Goal: Information Seeking & Learning: Learn about a topic

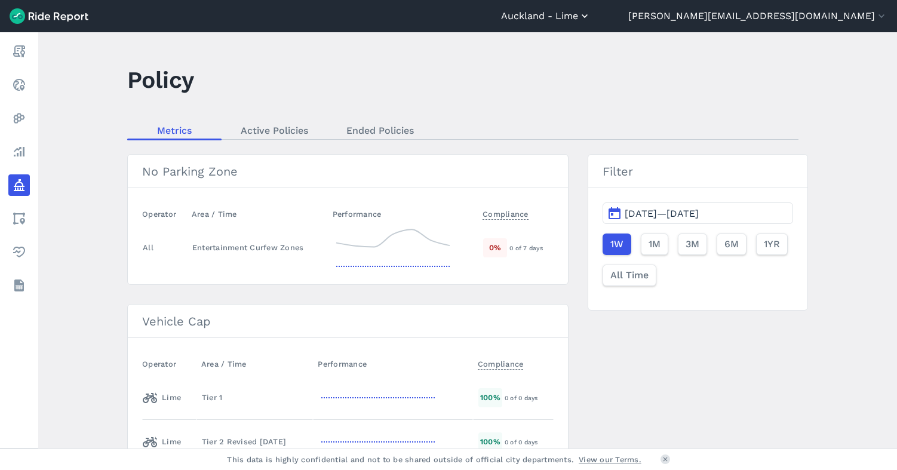
click at [591, 14] on button "Auckland - Lime" at bounding box center [546, 16] width 90 height 14
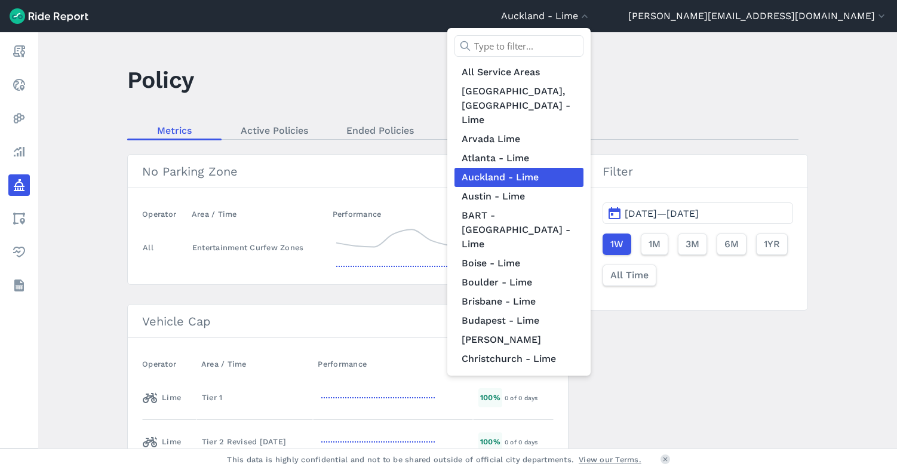
click at [818, 13] on div at bounding box center [448, 235] width 897 height 470
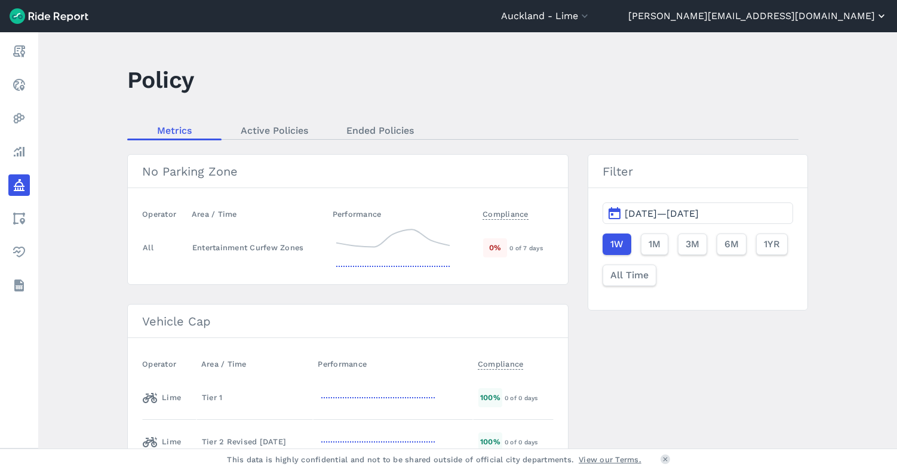
click at [818, 14] on button "[PERSON_NAME][EMAIL_ADDRESS][DOMAIN_NAME]" at bounding box center [757, 16] width 259 height 14
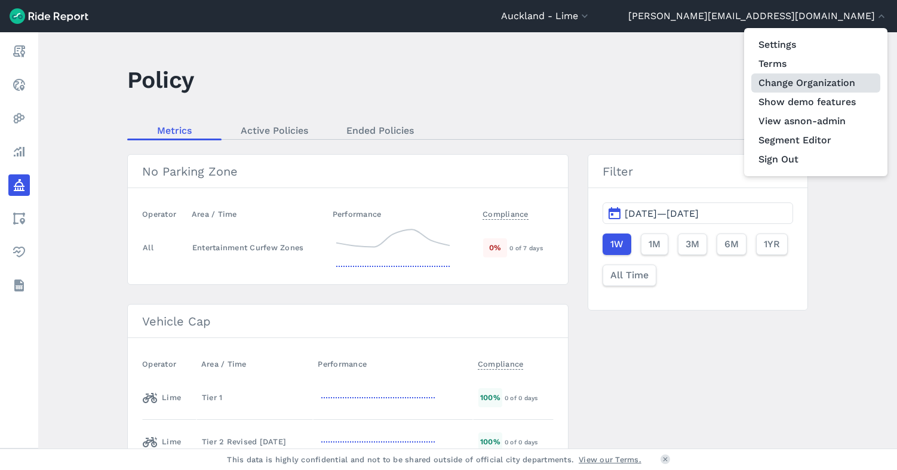
click at [797, 88] on link "Change Organization" at bounding box center [815, 82] width 129 height 19
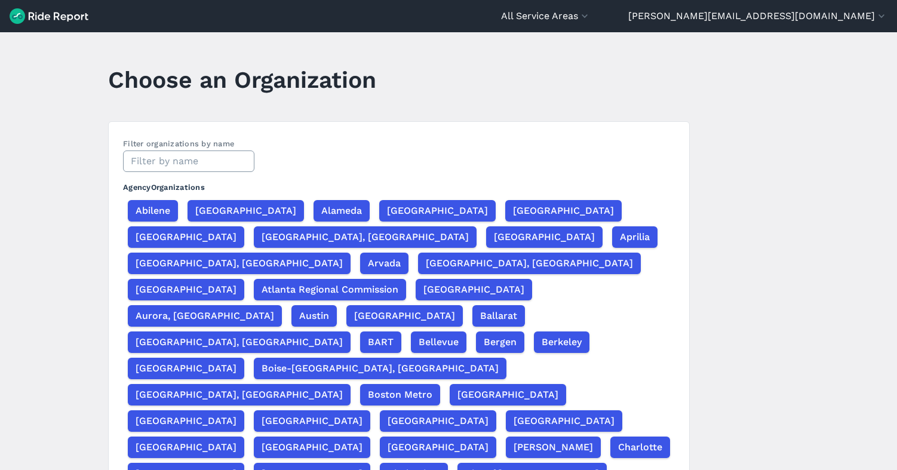
click at [162, 164] on input "text" at bounding box center [188, 160] width 131 height 21
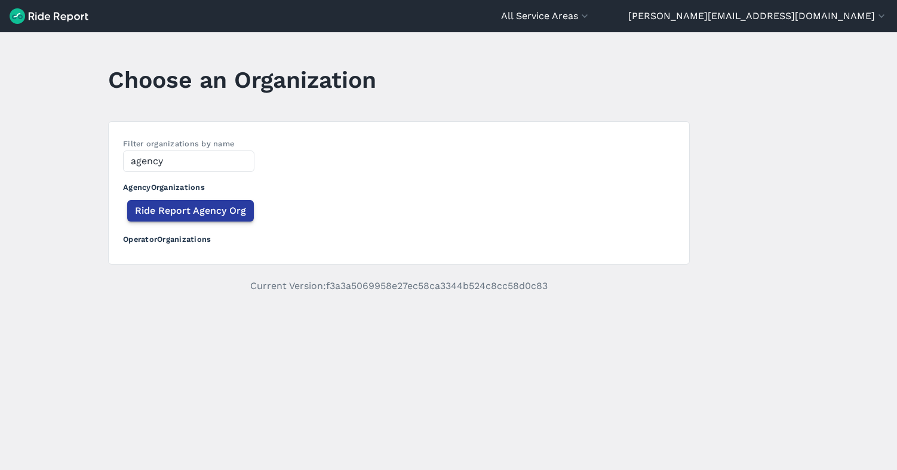
type input "agency"
click at [195, 208] on span "Ride Report Agency Org" at bounding box center [190, 211] width 111 height 14
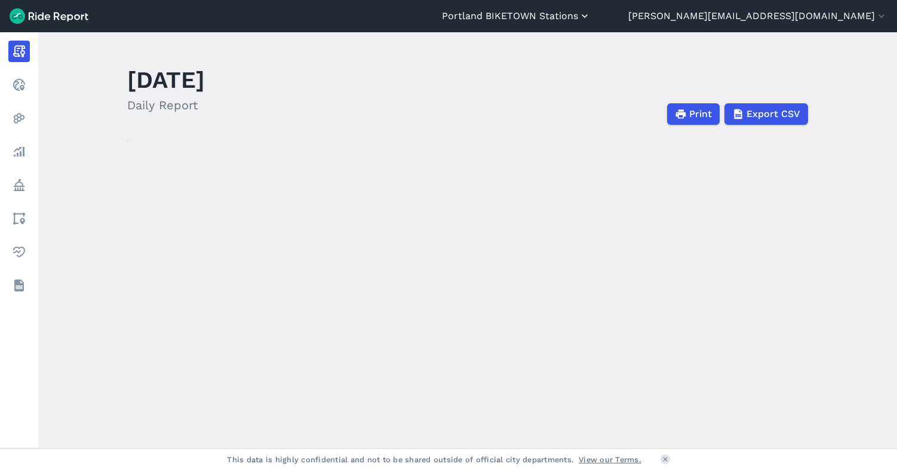
click at [591, 13] on button "Portland BIKETOWN Stations" at bounding box center [516, 16] width 149 height 14
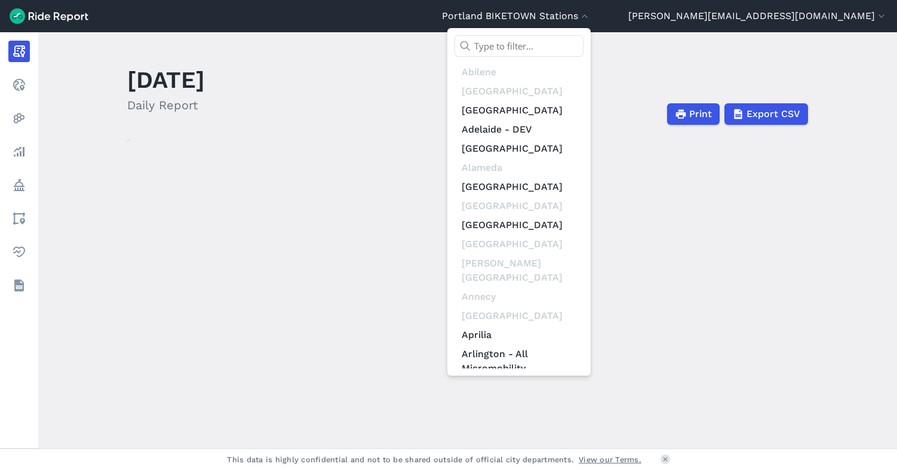
click at [583, 43] on input "text" at bounding box center [518, 45] width 129 height 21
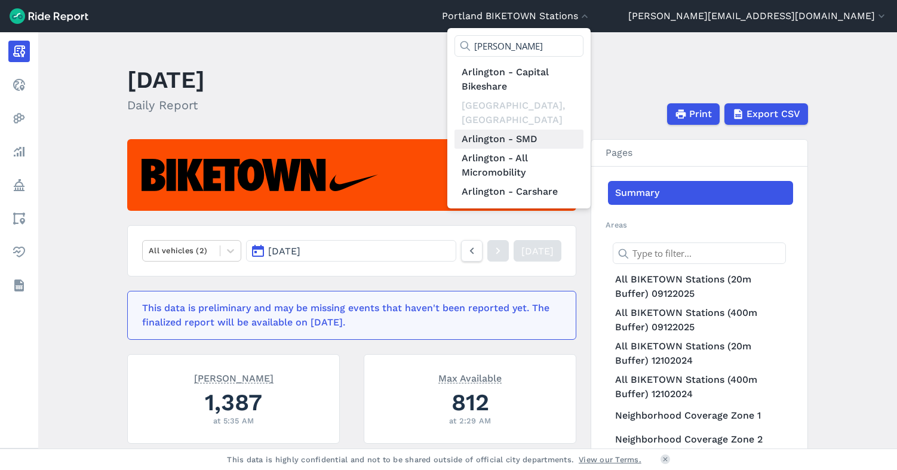
type input "[PERSON_NAME]"
click at [583, 130] on link "Arlington - SMD" at bounding box center [518, 139] width 129 height 19
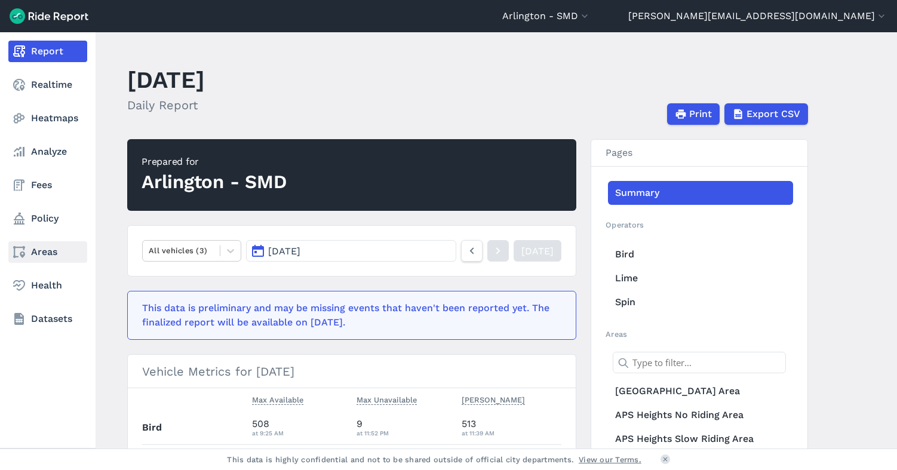
click at [41, 252] on link "Areas" at bounding box center [47, 251] width 79 height 21
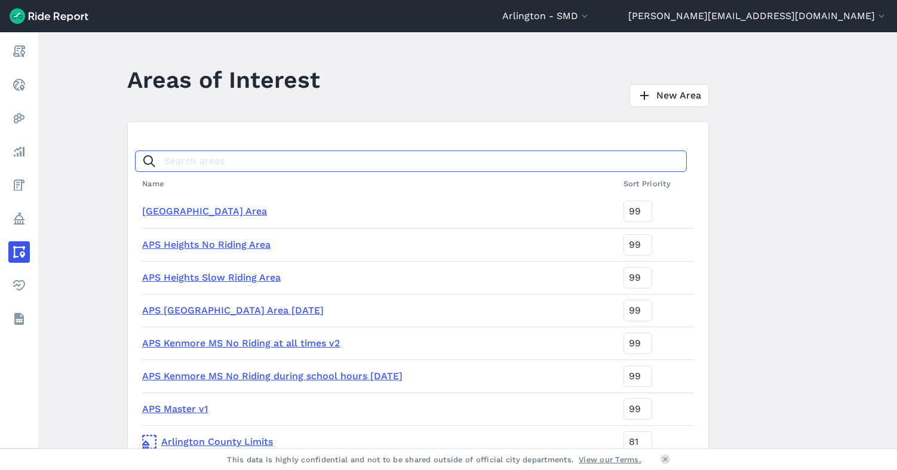
click at [190, 161] on input "Search areas" at bounding box center [411, 160] width 552 height 21
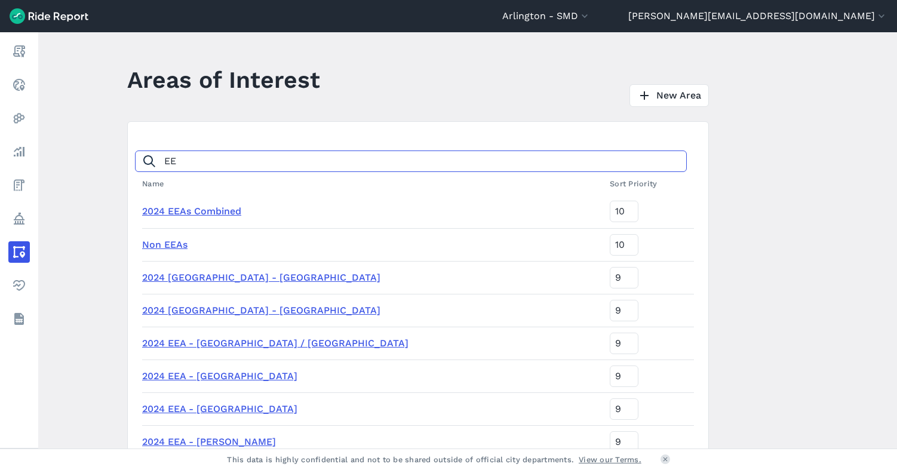
type input "EE"
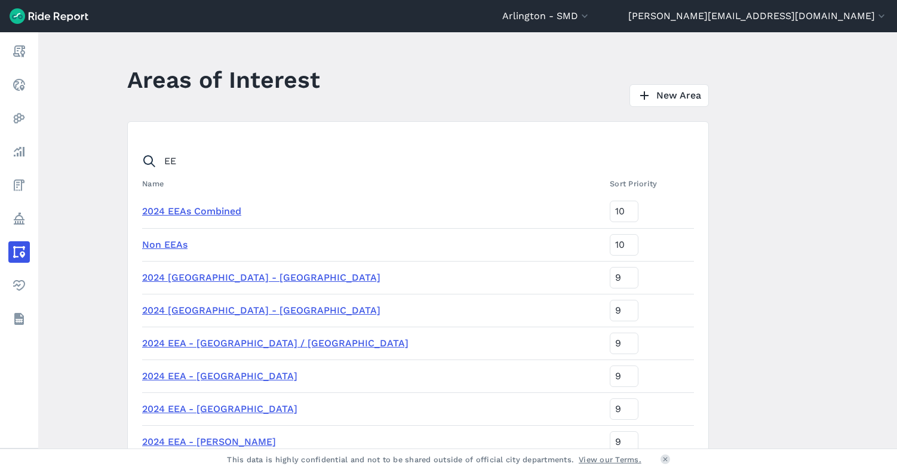
click at [167, 213] on link "2024 EEAs Combined" at bounding box center [191, 210] width 99 height 11
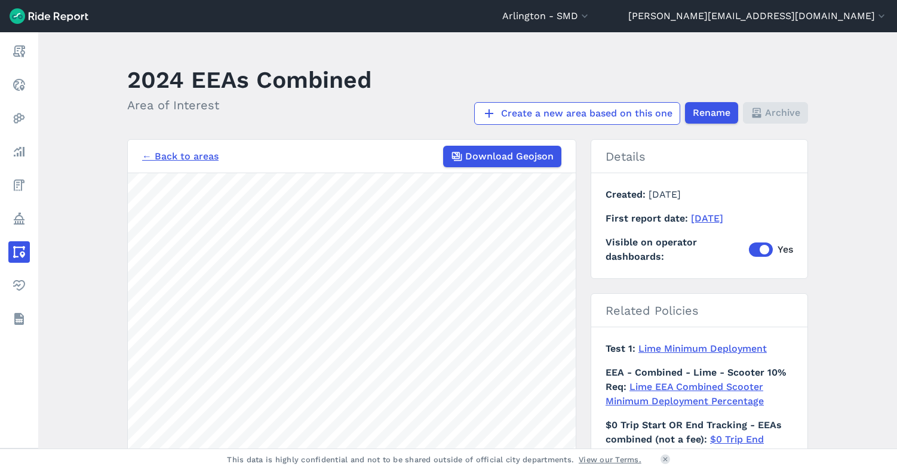
click at [198, 153] on link "← Back to areas" at bounding box center [180, 156] width 76 height 14
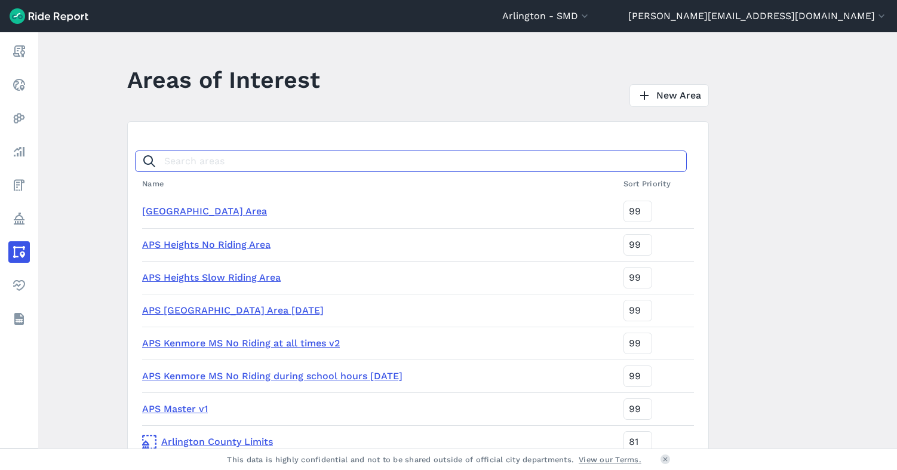
click at [210, 161] on input "Search areas" at bounding box center [411, 160] width 552 height 21
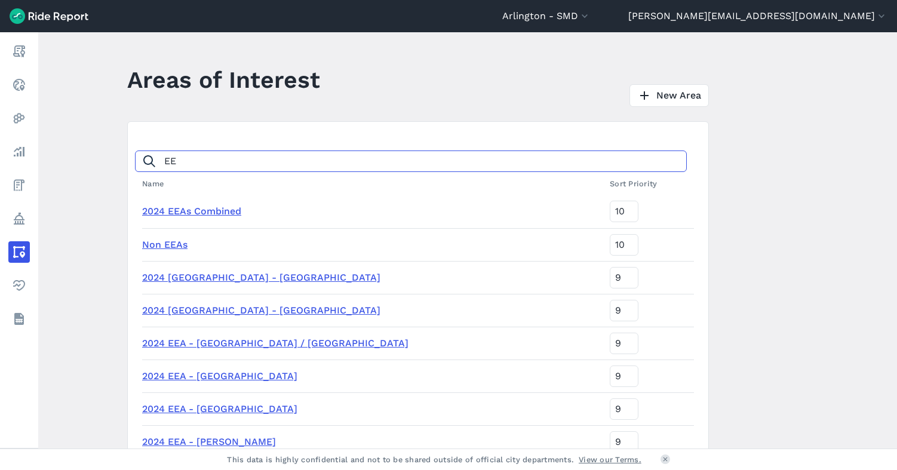
type input "EE"
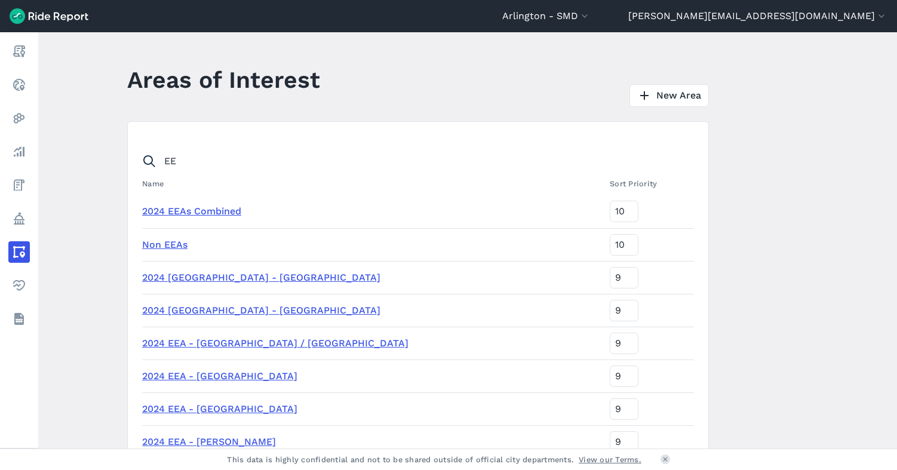
click at [164, 247] on link "Non EEAs" at bounding box center [164, 244] width 45 height 11
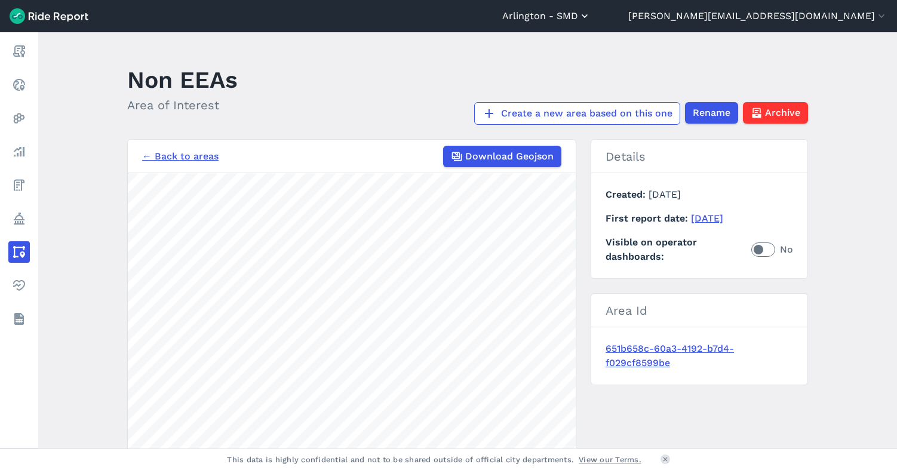
click at [591, 16] on button "Arlington - SMD" at bounding box center [546, 16] width 88 height 14
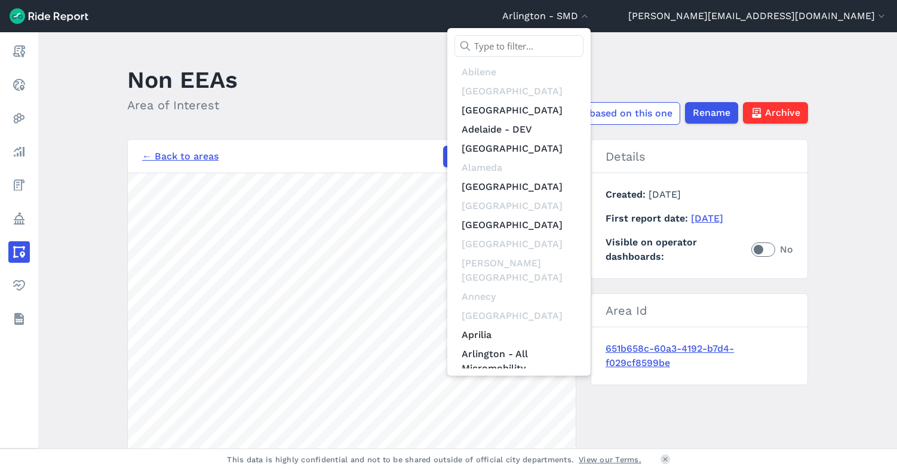
click at [583, 42] on input "text" at bounding box center [518, 45] width 129 height 21
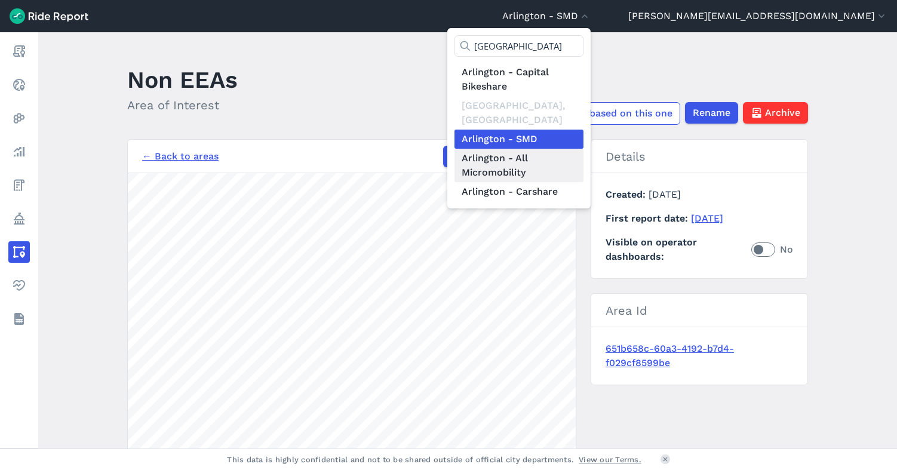
type input "[GEOGRAPHIC_DATA]"
click at [583, 158] on link "Arlington - All Micromobility" at bounding box center [518, 165] width 129 height 33
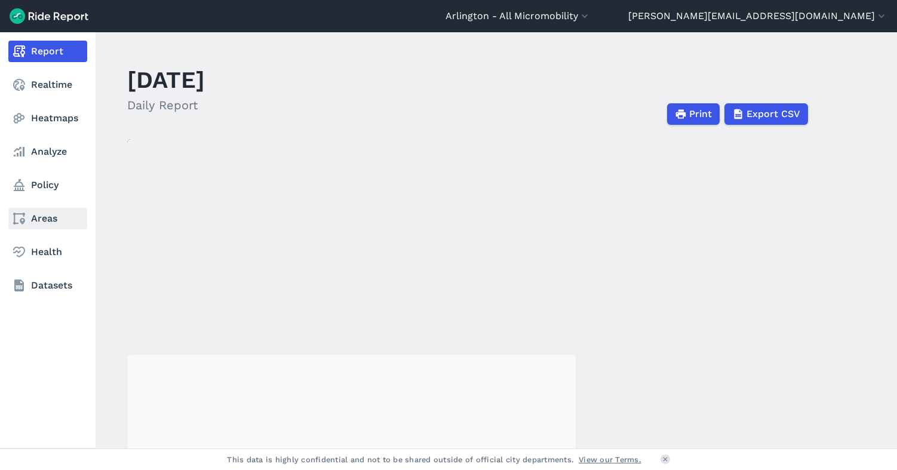
click at [42, 219] on link "Areas" at bounding box center [47, 218] width 79 height 21
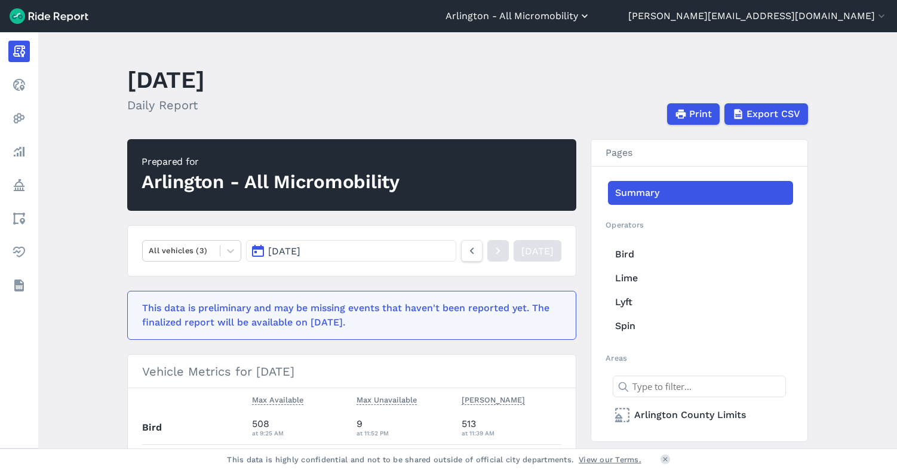
click at [591, 17] on button "Arlington - All Micromobility" at bounding box center [517, 16] width 145 height 14
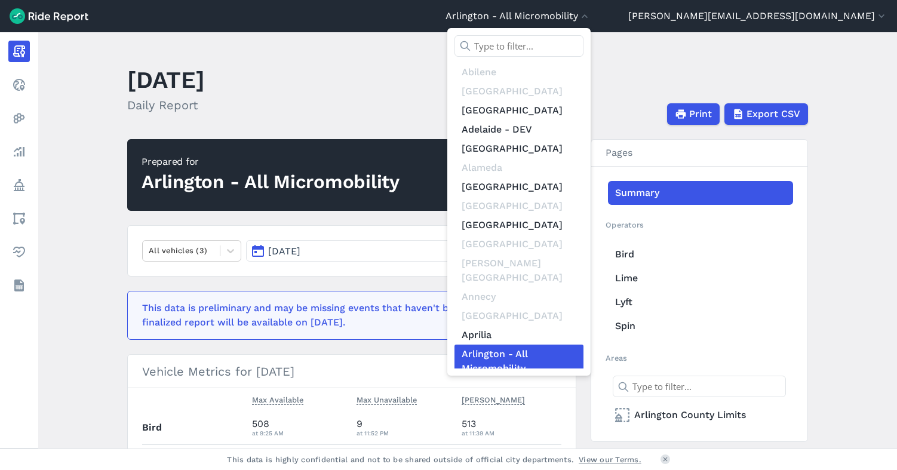
click at [583, 43] on input "text" at bounding box center [518, 45] width 129 height 21
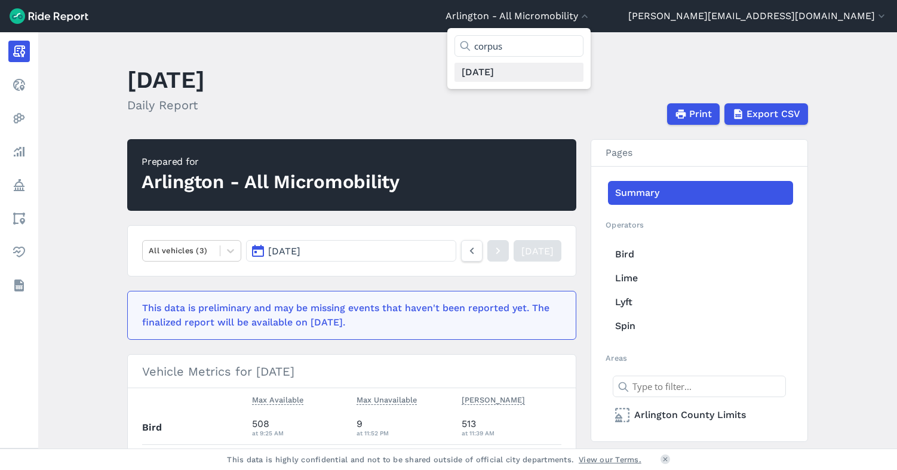
type input "corpus"
click at [583, 72] on link "[DATE]" at bounding box center [518, 72] width 129 height 19
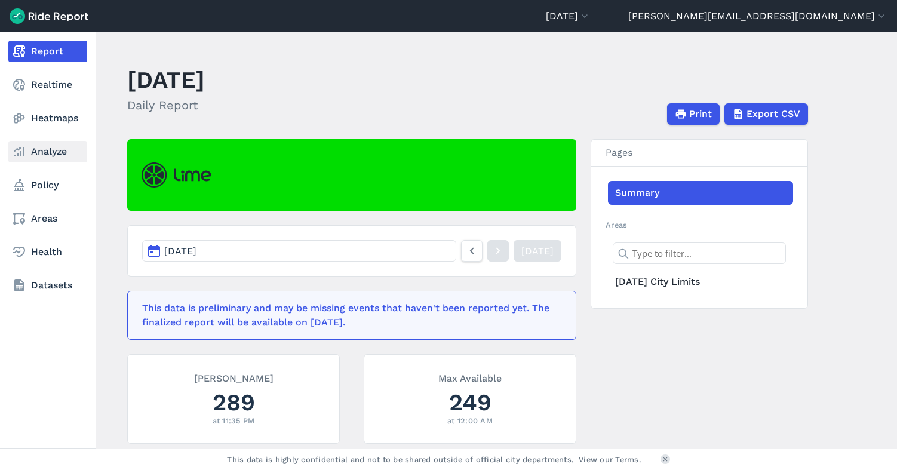
click at [48, 155] on link "Analyze" at bounding box center [47, 151] width 79 height 21
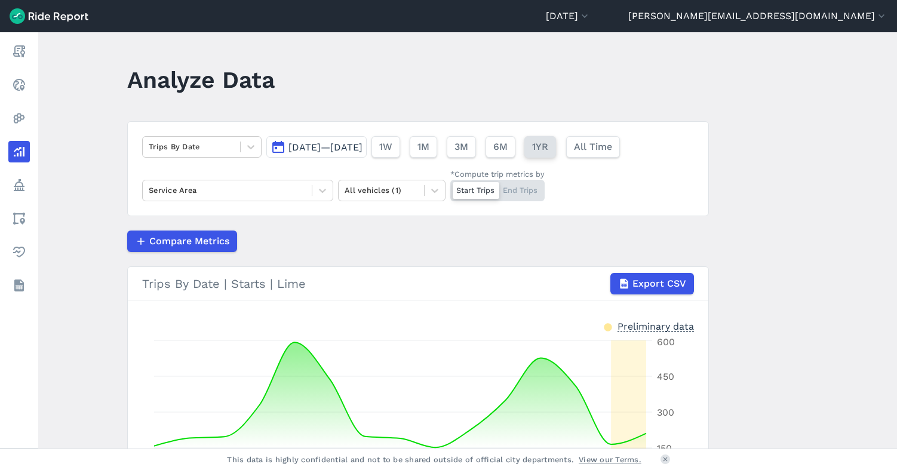
click at [548, 149] on span "1YR" at bounding box center [540, 147] width 16 height 14
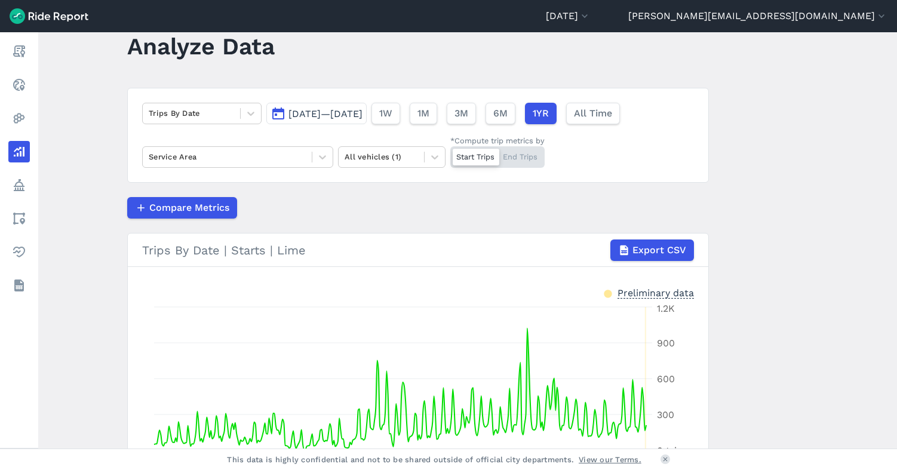
scroll to position [24, 0]
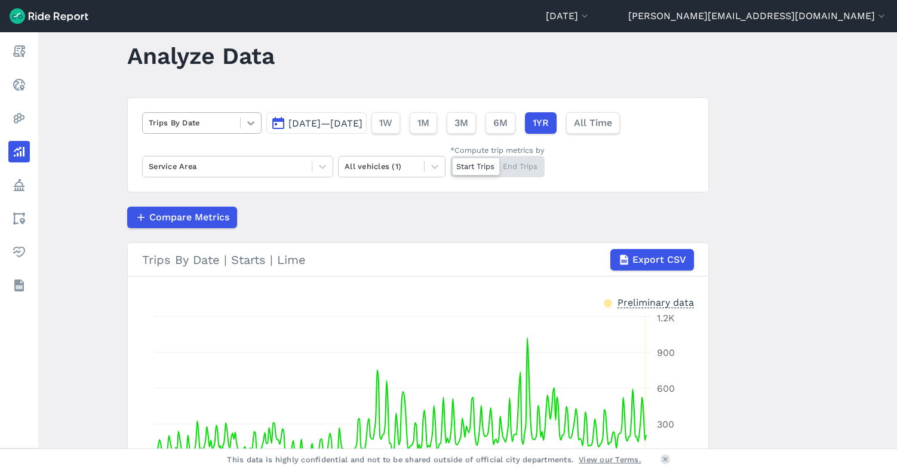
click at [248, 122] on icon at bounding box center [251, 123] width 12 height 12
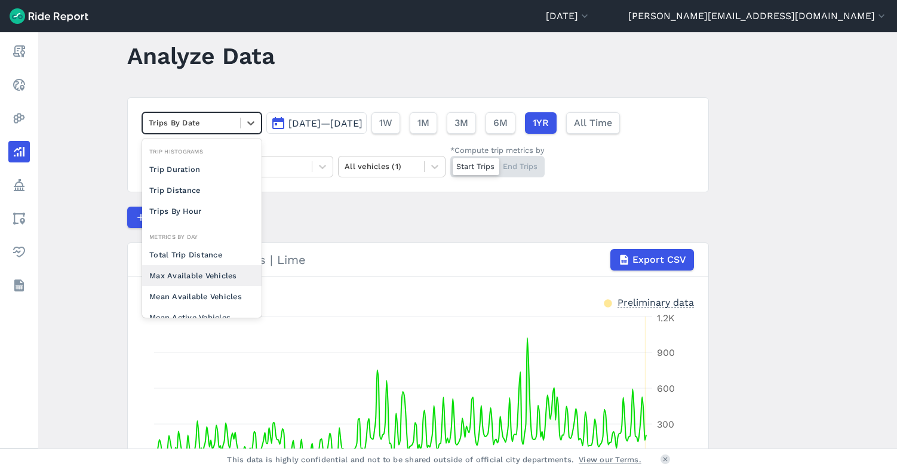
click at [213, 274] on div "Max Available Vehicles" at bounding box center [201, 275] width 119 height 21
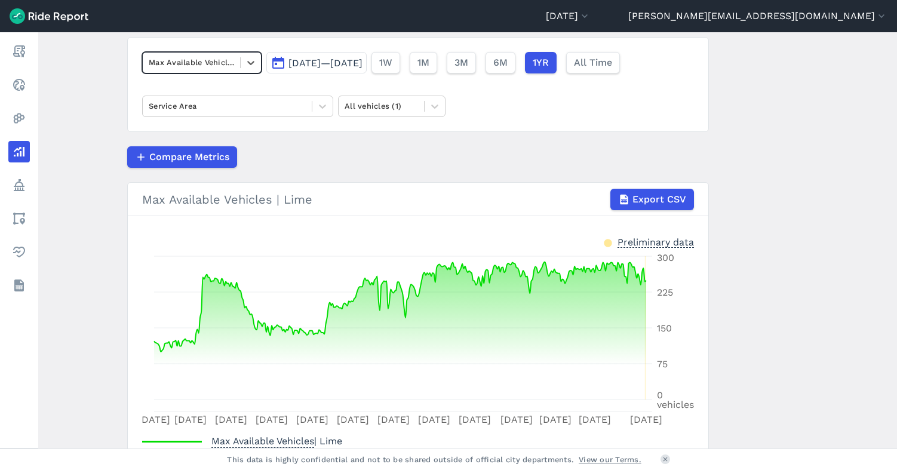
scroll to position [89, 0]
